Goal: Transaction & Acquisition: Obtain resource

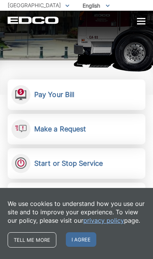
scroll to position [102, 0]
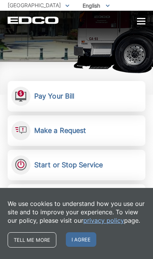
click at [111, 128] on link "Make a Request Send a service request to EDCO." at bounding box center [77, 130] width 138 height 31
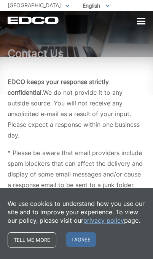
click at [85, 242] on span "I agree" at bounding box center [81, 239] width 31 height 15
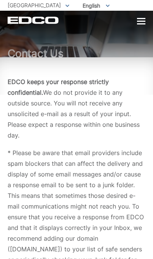
click at [142, 22] on div at bounding box center [141, 21] width 8 height 1
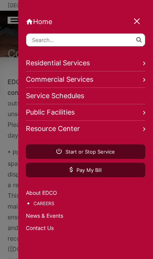
click at [79, 94] on link "Service Schedules" at bounding box center [86, 96] width 120 height 16
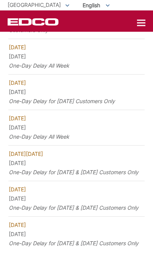
scroll to position [791, 0]
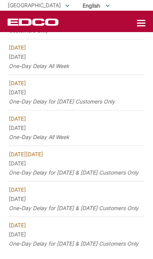
click at [143, 24] on div at bounding box center [141, 23] width 8 height 1
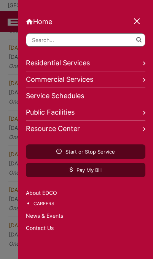
click at [140, 63] on link "Residential Services" at bounding box center [86, 63] width 120 height 16
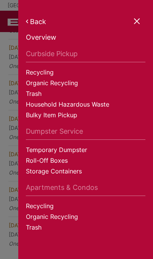
click at [71, 115] on link "Bulky Item Pickup" at bounding box center [86, 116] width 120 height 11
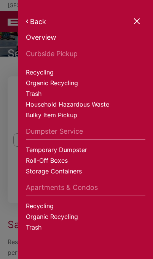
scroll to position [804, 0]
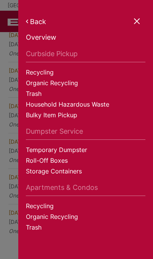
click at [139, 20] on div at bounding box center [137, 21] width 11 height 11
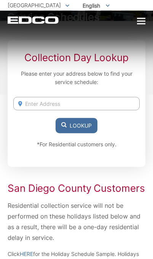
scroll to position [0, 0]
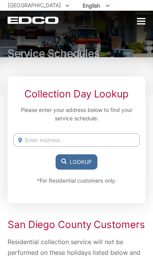
click at [138, 22] on div at bounding box center [141, 21] width 8 height 1
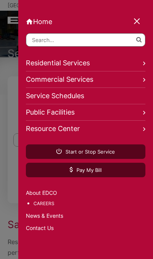
click at [45, 229] on link "Contact Us" at bounding box center [86, 228] width 120 height 8
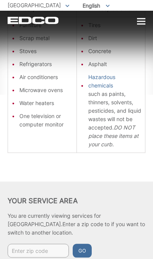
scroll to position [199, 0]
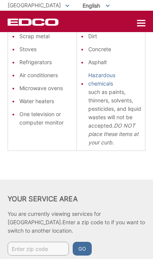
click at [35, 246] on input "Enter zip code" at bounding box center [38, 249] width 61 height 14
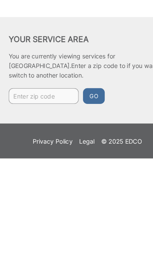
type input "92025"
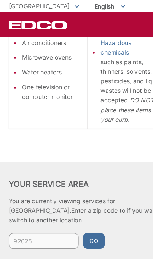
click at [89, 206] on button "Go" at bounding box center [82, 211] width 19 height 14
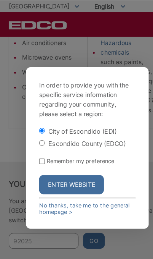
click at [39, 127] on input "Escondido County (EDCO)" at bounding box center [36, 124] width 5 height 5
radio input "true"
click at [39, 143] on input "Remember my preference" at bounding box center [36, 141] width 5 height 5
checkbox input "true"
click at [77, 170] on button "Enter Website" at bounding box center [62, 161] width 57 height 17
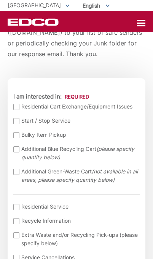
scroll to position [217, 0]
click at [15, 134] on div at bounding box center [16, 135] width 6 height 6
click at [0, 0] on input "Bulky Item Pickup" at bounding box center [0, 0] width 0 height 0
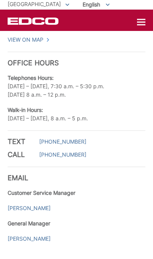
scroll to position [1529, 0]
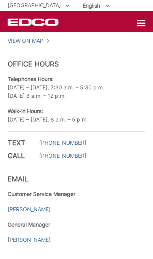
click at [74, 160] on link "[PHONE_NUMBER]" at bounding box center [62, 155] width 47 height 8
